Goal: Communication & Community: Answer question/provide support

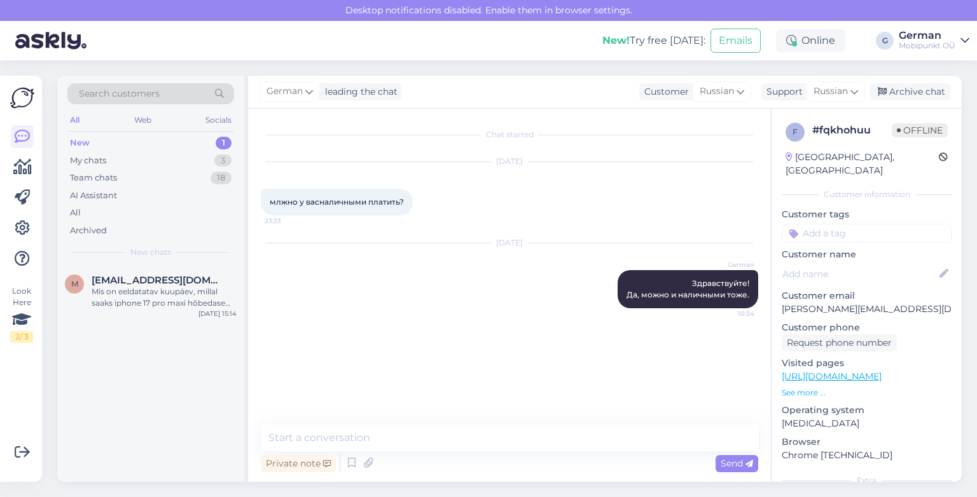
click at [81, 137] on div "New" at bounding box center [80, 143] width 20 height 13
click at [88, 144] on div "New" at bounding box center [80, 143] width 20 height 13
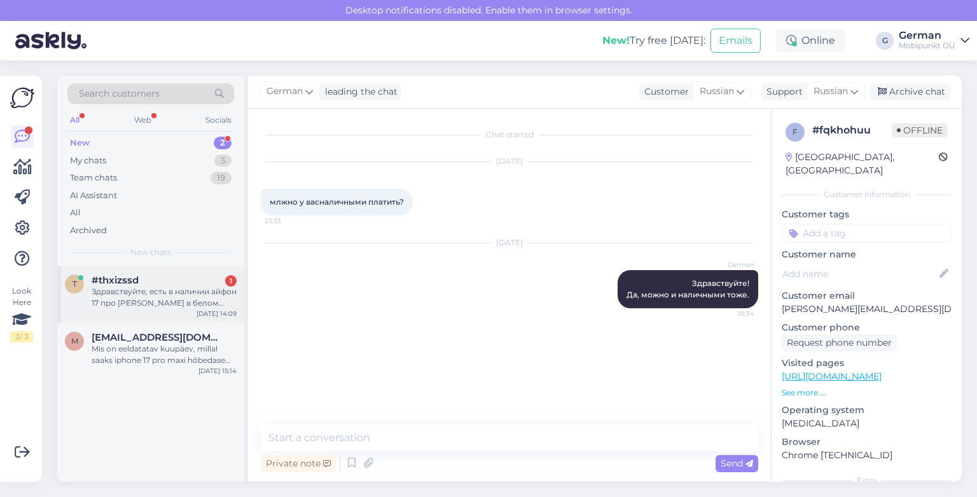
click at [183, 306] on div "Здравствуйте, есть в наличии айфон 17 про [PERSON_NAME] в белом цвете и на 512 …" at bounding box center [164, 297] width 145 height 23
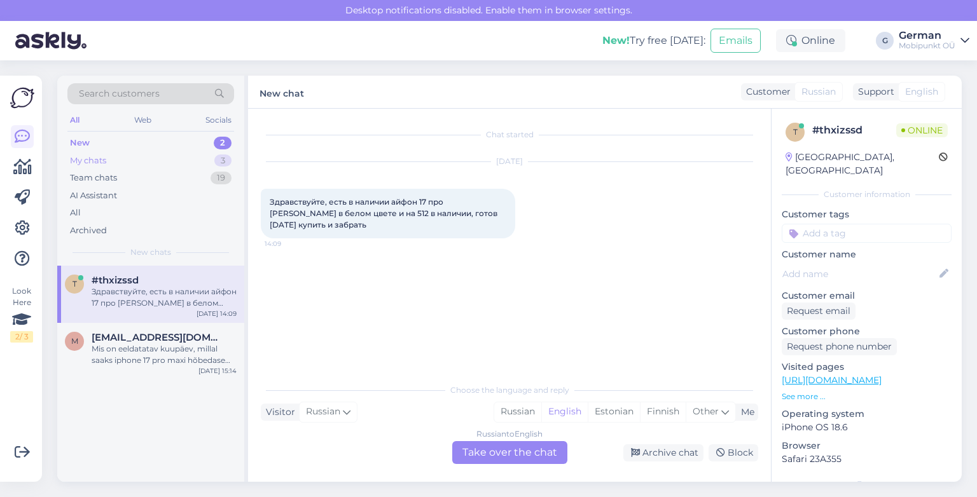
click at [92, 166] on div "My chats" at bounding box center [88, 161] width 36 height 13
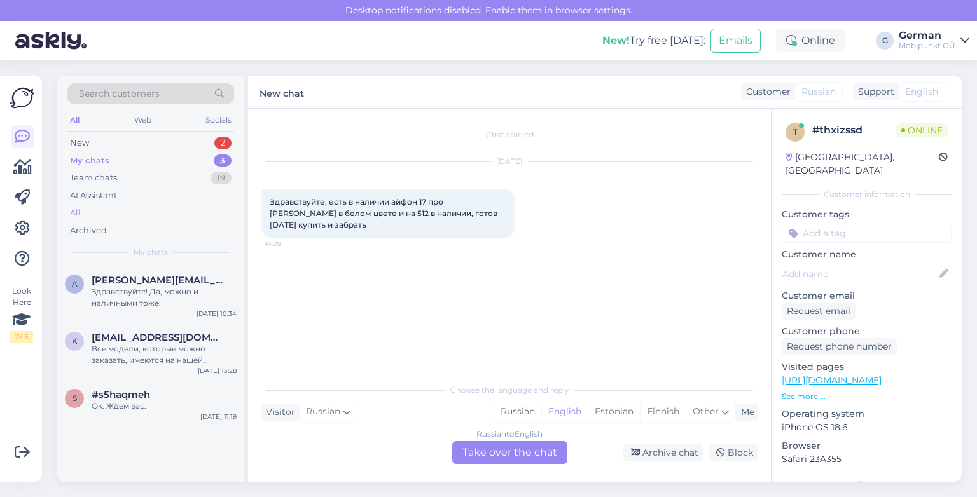
click at [76, 210] on div "All" at bounding box center [75, 213] width 11 height 13
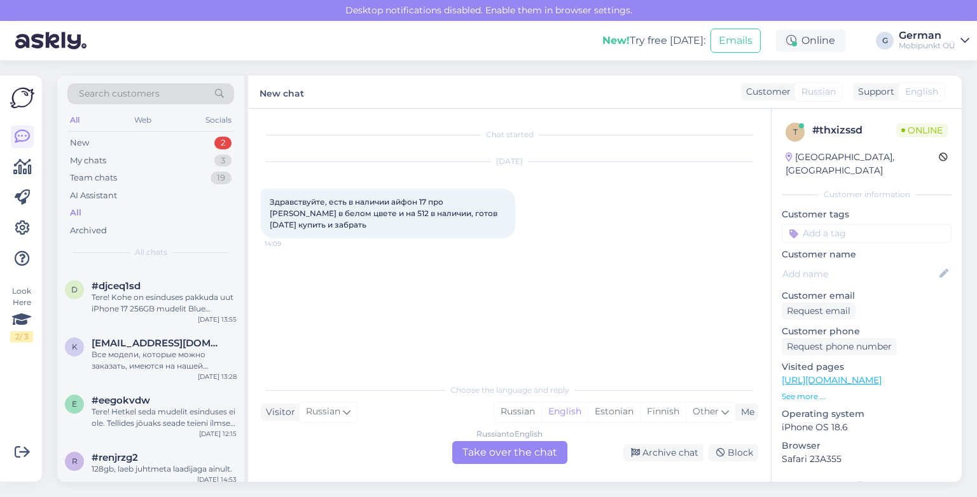
scroll to position [627, 0]
click at [167, 347] on div "Все модели, которые можно заказать, имеются на нашей странице: [URL][DOMAIN_NAM…" at bounding box center [164, 357] width 145 height 23
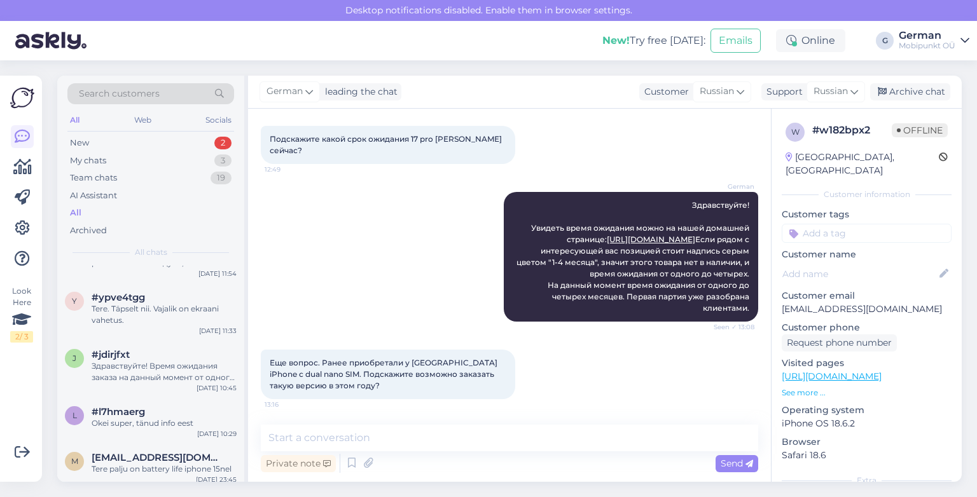
scroll to position [1803, 0]
click at [170, 354] on div "#jdirjfxt" at bounding box center [164, 353] width 145 height 11
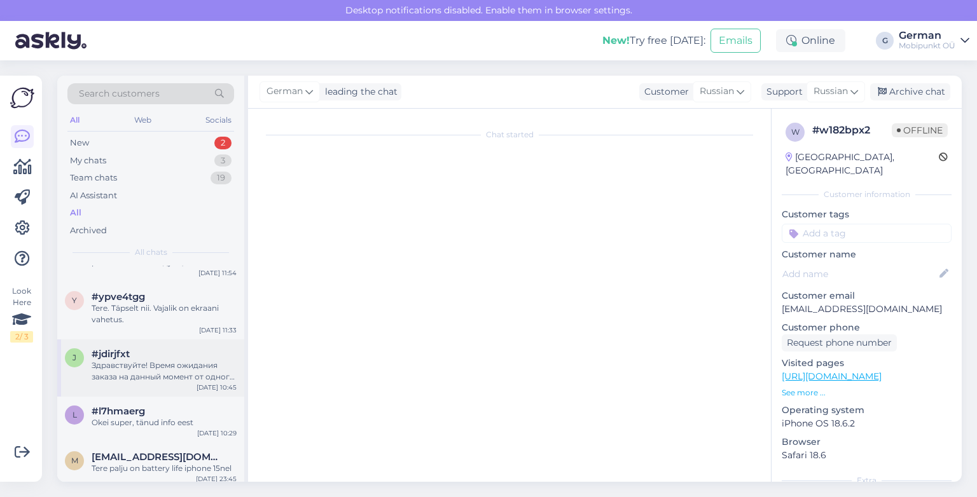
scroll to position [0, 0]
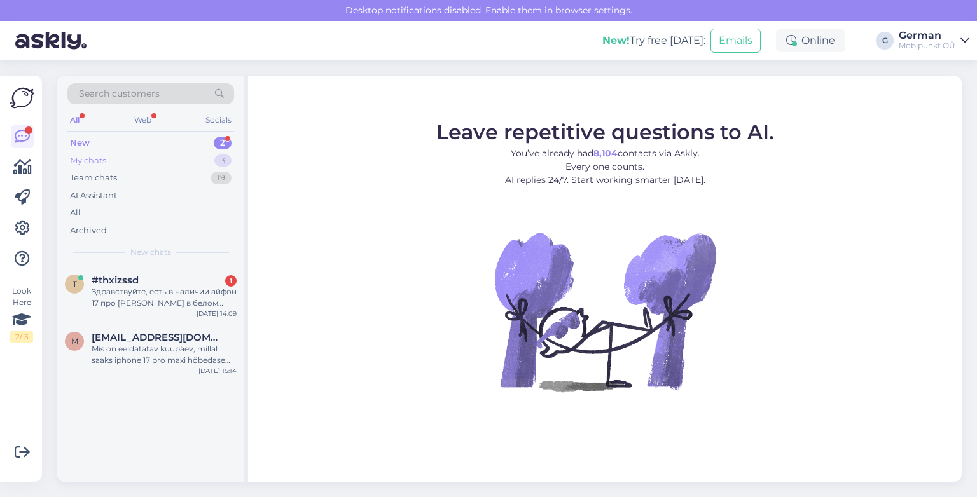
click at [90, 157] on div "My chats" at bounding box center [88, 161] width 36 height 13
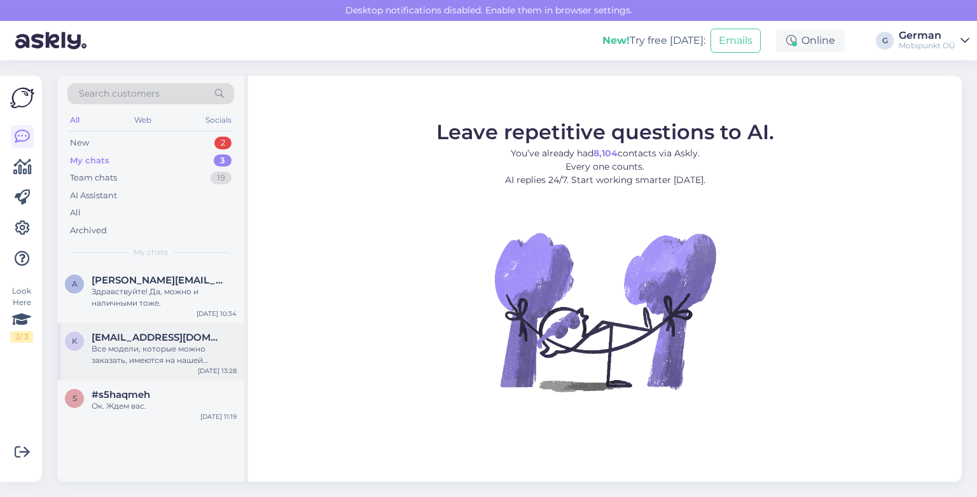
click at [179, 350] on div "Все модели, которые можно заказать, имеются на нашей странице: [URL][DOMAIN_NAM…" at bounding box center [164, 354] width 145 height 23
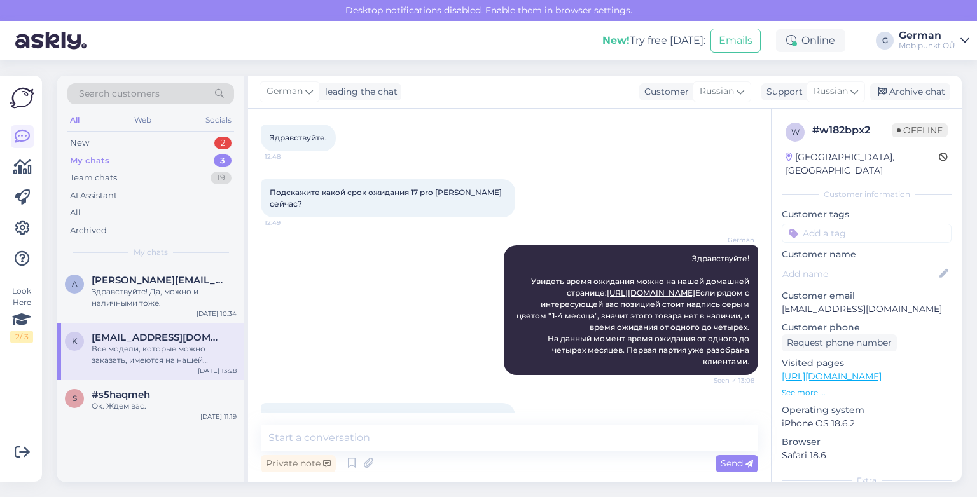
scroll to position [76, 0]
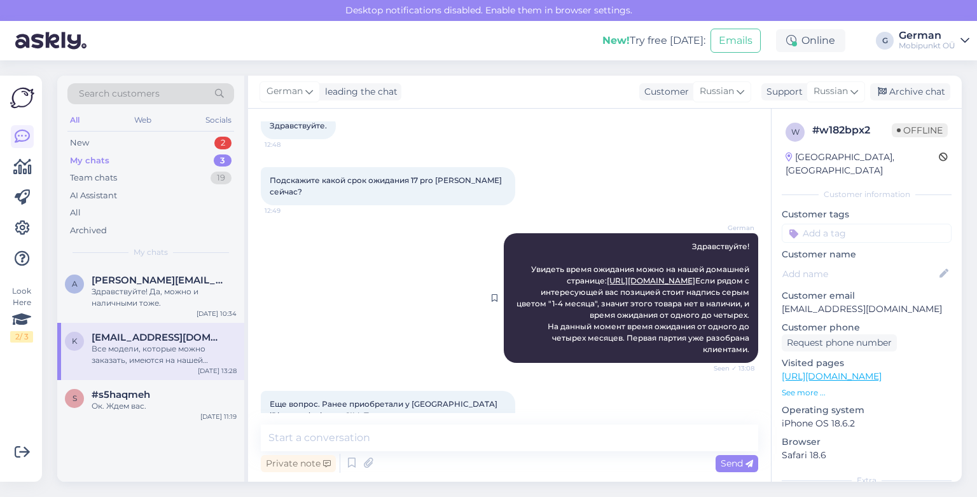
drag, startPoint x: 684, startPoint y: 234, endPoint x: 746, endPoint y: 347, distance: 129.0
click at [746, 347] on div "German Здравствуйте! Увидеть время ожидания можно на нашей домашней странице: h…" at bounding box center [631, 298] width 254 height 130
copy span "Здравствуйте! Увидеть время ожидания можно на нашей домашней странице: https://…"
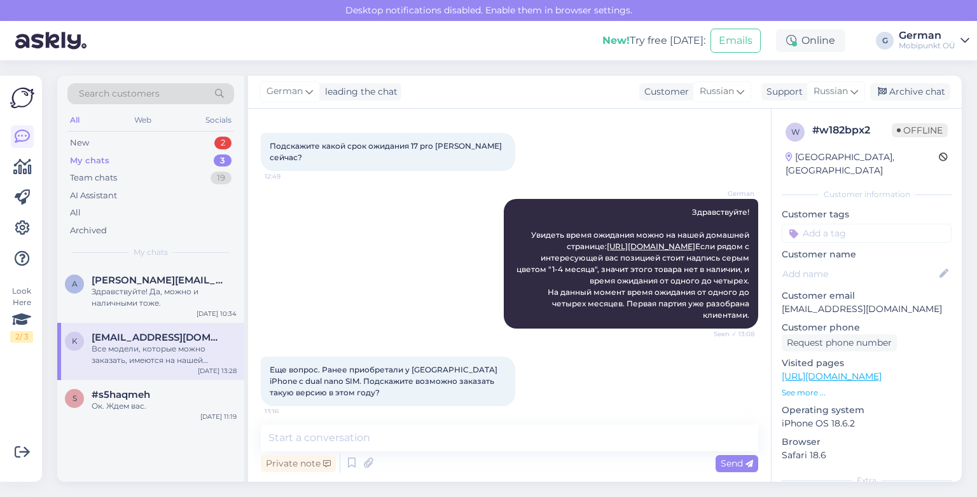
scroll to position [0, 0]
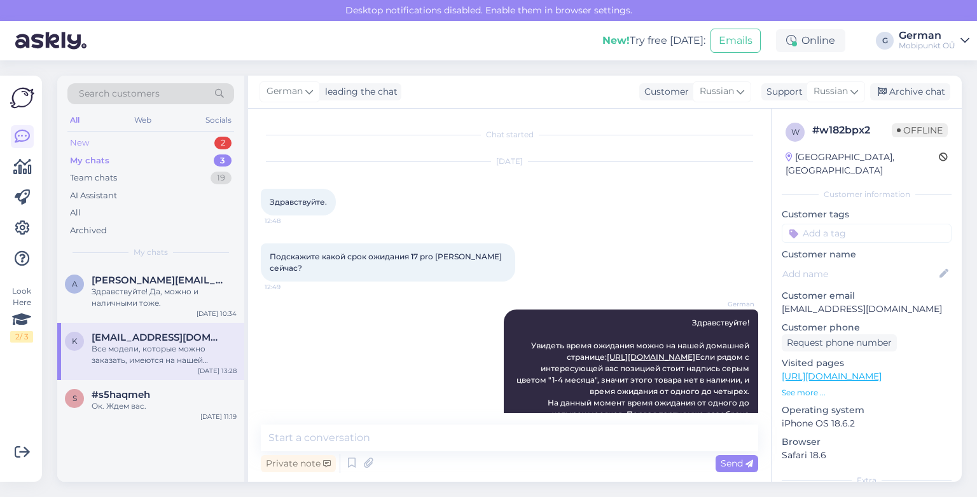
click at [82, 147] on div "New" at bounding box center [79, 143] width 19 height 13
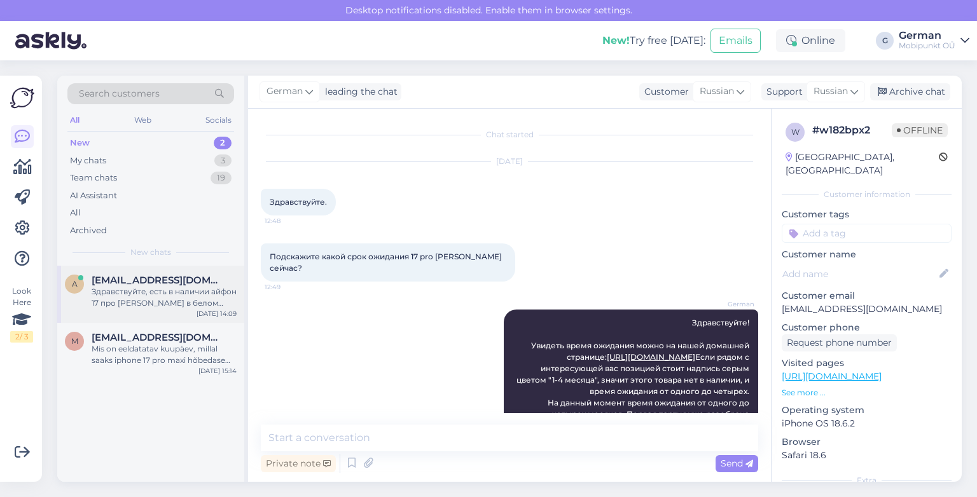
click at [157, 292] on div "Здравствуйте, есть в наличии айфон 17 про [PERSON_NAME] в белом цвете и на 512 …" at bounding box center [164, 297] width 145 height 23
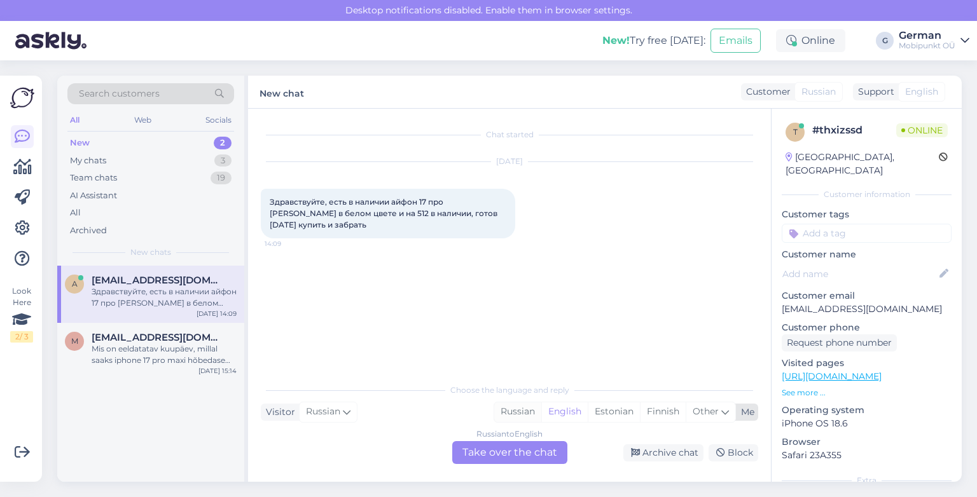
click at [504, 409] on div "Russian" at bounding box center [517, 411] width 47 height 19
click at [500, 451] on div "Russian to Russian Take over the chat" at bounding box center [509, 452] width 115 height 23
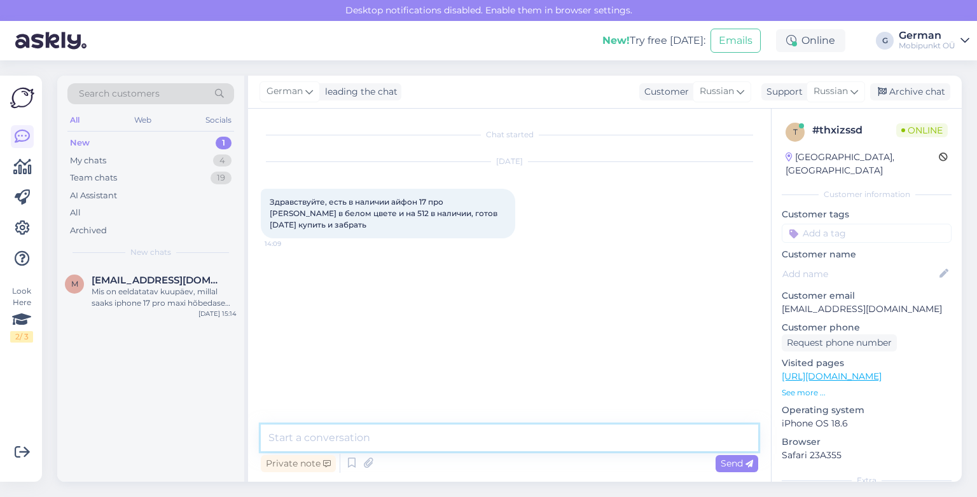
click at [354, 440] on textarea at bounding box center [509, 438] width 497 height 27
paste textarea "Здравствуйте! Увидеть время ожидания можно на нашей домашней странице: https://…"
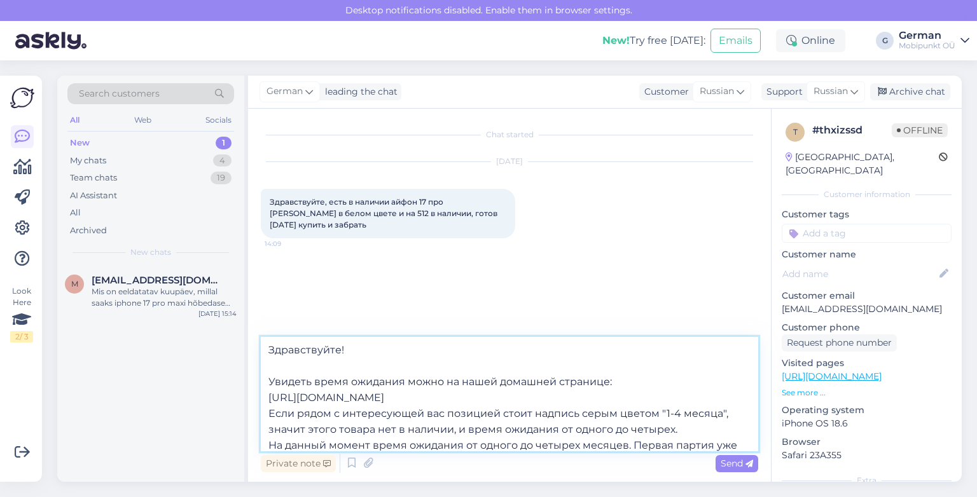
click at [361, 350] on textarea "Здравствуйте! Увидеть время ожидания можно на нашей домашней странице: https://…" at bounding box center [509, 394] width 497 height 114
drag, startPoint x: 406, startPoint y: 382, endPoint x: 268, endPoint y: 380, distance: 138.6
click at [268, 380] on textarea "Здравствуйте! Увидеть время ожидания можно на нашей домашней странице: https://…" at bounding box center [509, 394] width 497 height 114
click at [434, 382] on textarea "Здравствуйте! Все наши предложения можно на нашей домашней странице: https://ww…" at bounding box center [509, 394] width 497 height 114
click at [692, 397] on textarea "Здравствуйте! Все наши предложения можно видеть прямо на нашей домашней страниц…" at bounding box center [509, 394] width 497 height 114
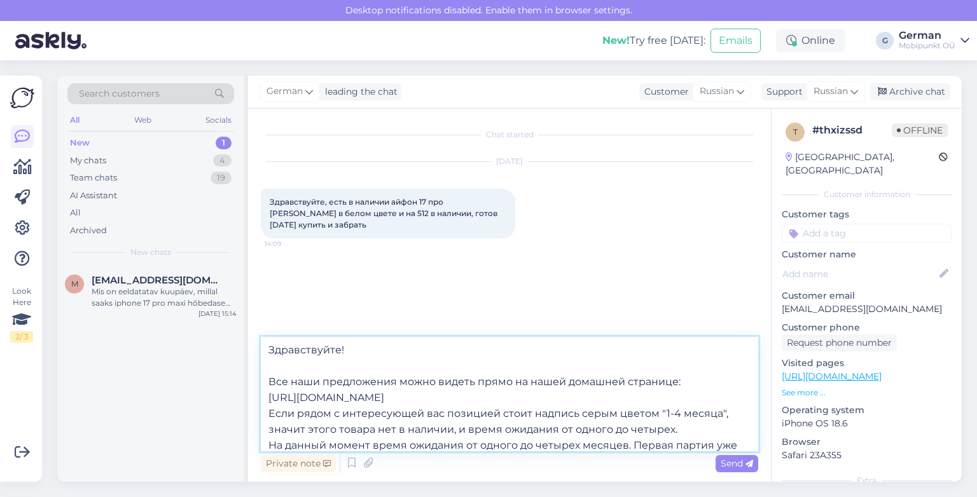
drag, startPoint x: 692, startPoint y: 397, endPoint x: 271, endPoint y: 392, distance: 421.6
click at [271, 392] on textarea "Здравствуйте! Все наши предложения можно видеть прямо на нашей домашней страниц…" at bounding box center [509, 394] width 497 height 114
paste textarea "https://www.mobipunkt.ee/apple-iphone/novyj/iphone-17-pro-max-mfyu4/550/10321"
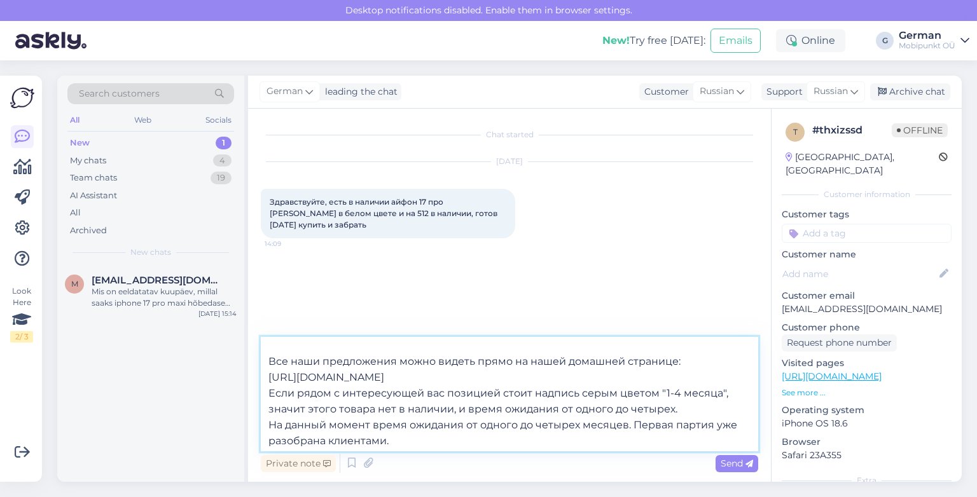
scroll to position [23, 0]
click at [270, 356] on textarea "Здравствуйте! Все наши предложения можно видеть прямо на нашей домашней страниц…" at bounding box center [509, 394] width 497 height 114
click at [712, 409] on textarea "Здравствуйте! Все наши предложения можно видеть прямо на нашей домашней страниц…" at bounding box center [509, 394] width 497 height 114
click at [579, 391] on textarea "Здравствуйте! Все наши предложения можно видеть прямо на нашей домашней страниц…" at bounding box center [509, 394] width 497 height 114
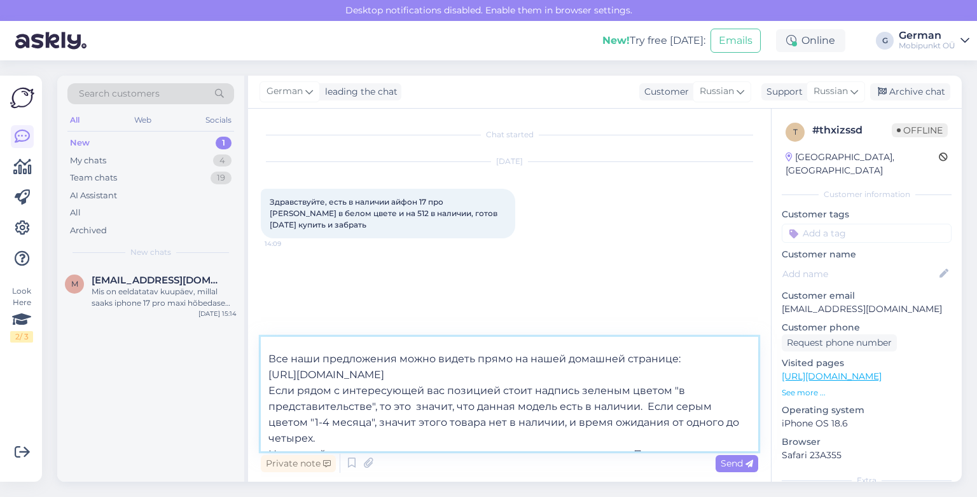
scroll to position [55, 0]
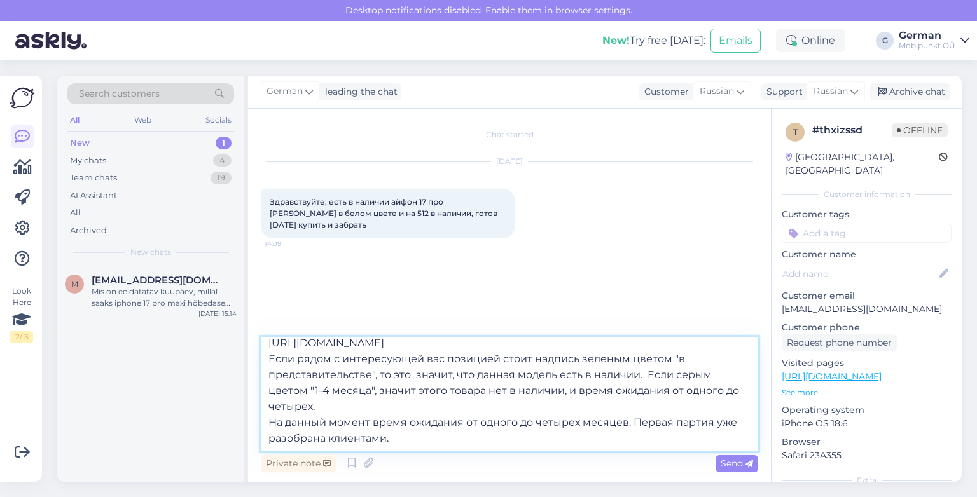
click at [408, 422] on textarea "Здравствуйте! Все наши предложения можно видеть прямо на нашей домашней страниц…" at bounding box center [509, 394] width 497 height 114
drag, startPoint x: 408, startPoint y: 422, endPoint x: 661, endPoint y: 438, distance: 254.2
click at [661, 438] on textarea "Здравствуйте! Все наши предложения можно видеть прямо на нашей домашней страниц…" at bounding box center [509, 394] width 497 height 114
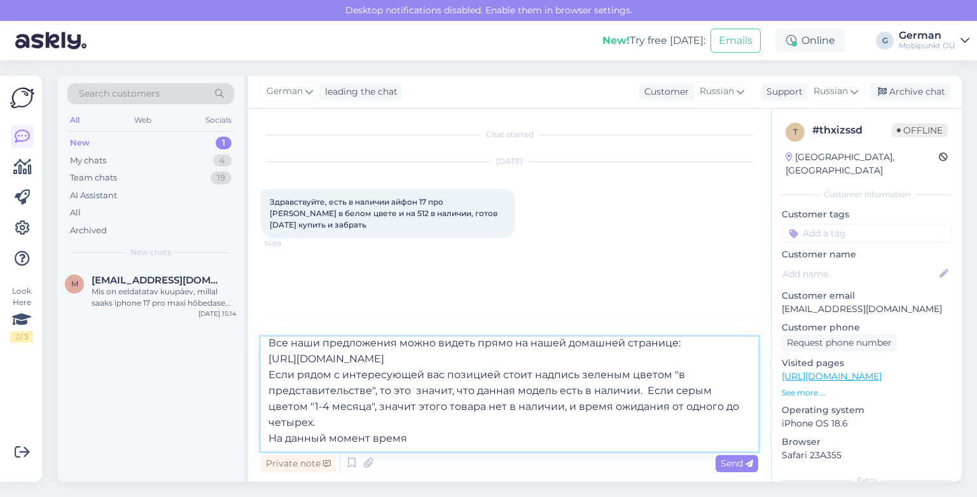
scroll to position [39, 0]
click at [456, 437] on textarea "Здравствуйте! Все наши предложения можно видеть прямо на нашей домашней страниц…" at bounding box center [509, 394] width 497 height 114
type textarea "Здравствуйте! Все наши предложения можно видеть прямо на нашей домашней страниц…"
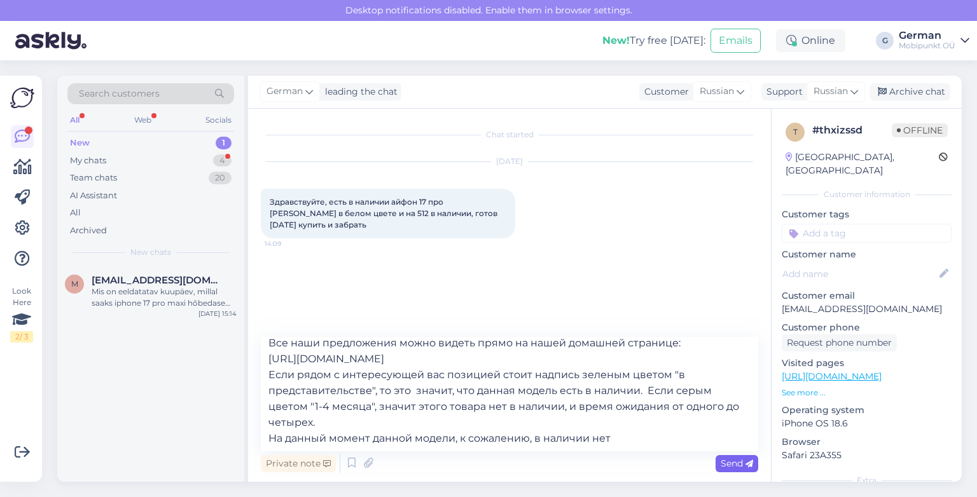
click at [728, 464] on span "Send" at bounding box center [736, 463] width 32 height 11
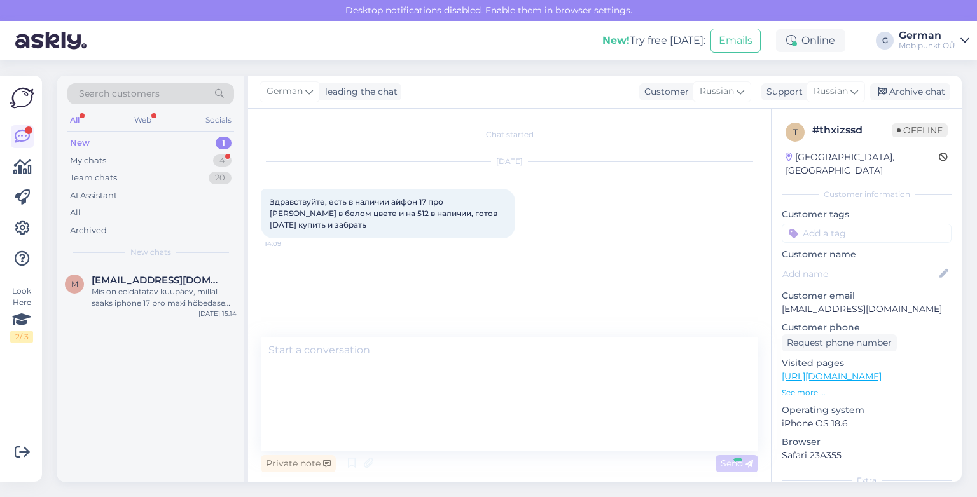
scroll to position [0, 0]
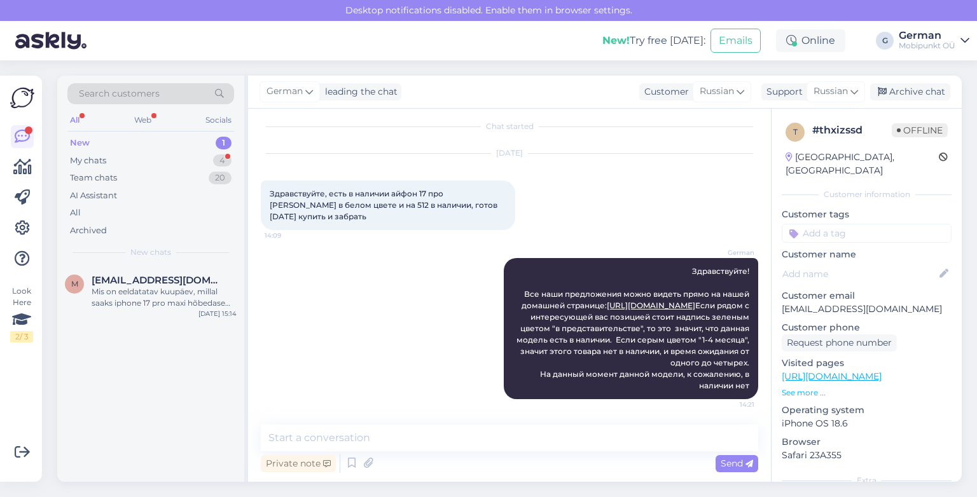
click at [660, 179] on div "Oct 7 2025 Здравствуйте, есть в наличии айфон 17 про Макс в белом цвете и на 51…" at bounding box center [509, 192] width 497 height 104
